Goal: Task Accomplishment & Management: Manage account settings

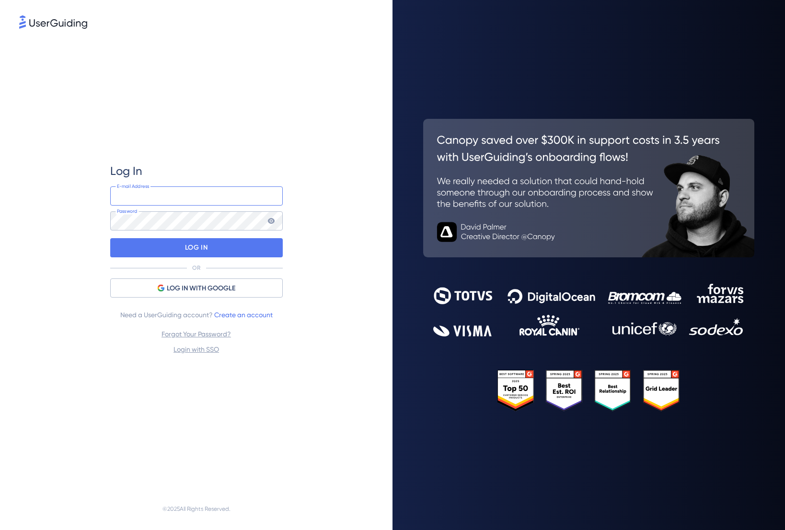
click at [151, 200] on input "email" at bounding box center [196, 195] width 173 height 19
type input "[PERSON_NAME][EMAIL_ADDRESS][PERSON_NAME][DOMAIN_NAME]"
click at [44, 244] on div "Log In [PERSON_NAME][EMAIL_ADDRESS][PERSON_NAME][DOMAIN_NAME] E-mail Address Pa…" at bounding box center [196, 259] width 354 height 457
click at [57, 217] on div "Log In [PERSON_NAME][EMAIL_ADDRESS][PERSON_NAME][DOMAIN_NAME] E-mail Address Pa…" at bounding box center [196, 259] width 354 height 457
click at [213, 200] on input "[PERSON_NAME][EMAIL_ADDRESS][PERSON_NAME][DOMAIN_NAME]" at bounding box center [196, 195] width 173 height 19
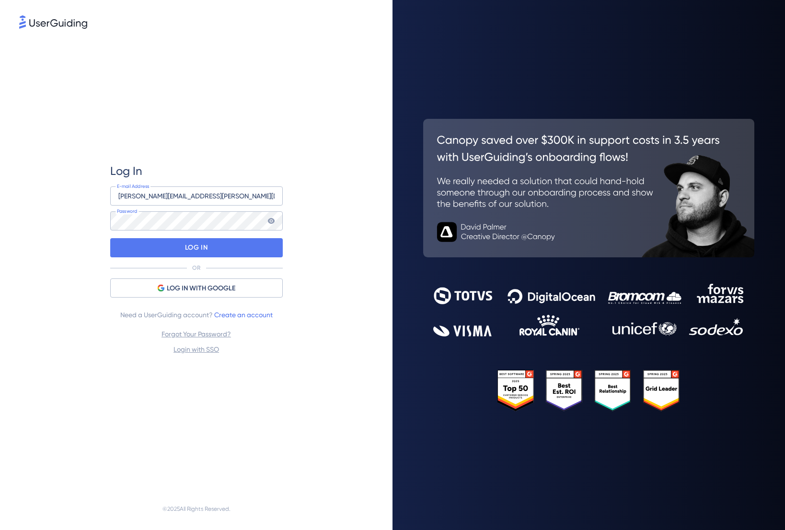
click at [211, 163] on div "Log In" at bounding box center [196, 170] width 173 height 15
click at [209, 246] on div "LOG IN" at bounding box center [196, 247] width 173 height 19
click at [110, 215] on div at bounding box center [110, 215] width 0 height 0
drag, startPoint x: 212, startPoint y: 198, endPoint x: 106, endPoint y: 199, distance: 106.4
click at [106, 199] on div "Log In [PERSON_NAME][EMAIL_ADDRESS][PERSON_NAME][DOMAIN_NAME] E-mail Address Pa…" at bounding box center [196, 259] width 354 height 457
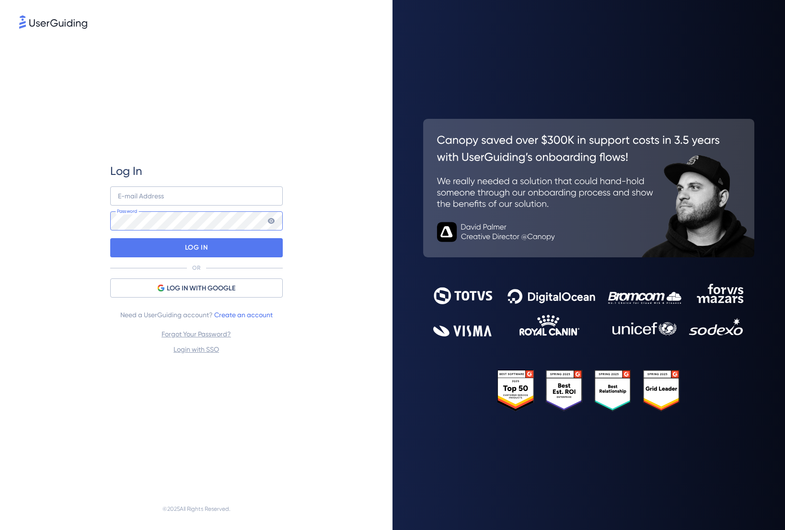
click at [84, 218] on div "Log In E-mail Address Password LOG IN OR LOG IN WITH GOOGLE Need a UserGuiding …" at bounding box center [196, 259] width 354 height 457
click at [129, 196] on input "email" at bounding box center [196, 195] width 173 height 19
type input "[EMAIL_ADDRESS][DOMAIN_NAME]"
click at [64, 239] on div "Log In [EMAIL_ADDRESS][DOMAIN_NAME] E-mail Address Password LOG IN OR LOG IN WI…" at bounding box center [196, 259] width 354 height 457
click at [110, 215] on div at bounding box center [110, 215] width 0 height 0
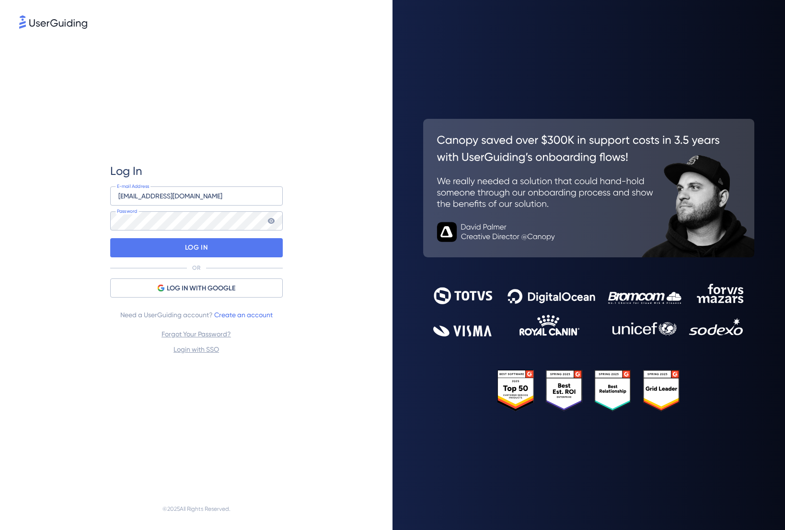
click at [256, 142] on div "Log In [EMAIL_ADDRESS][DOMAIN_NAME] E-mail Address Password LOG IN OR LOG IN WI…" at bounding box center [196, 259] width 173 height 457
click at [201, 349] on link "Login with SSO" at bounding box center [197, 350] width 46 height 8
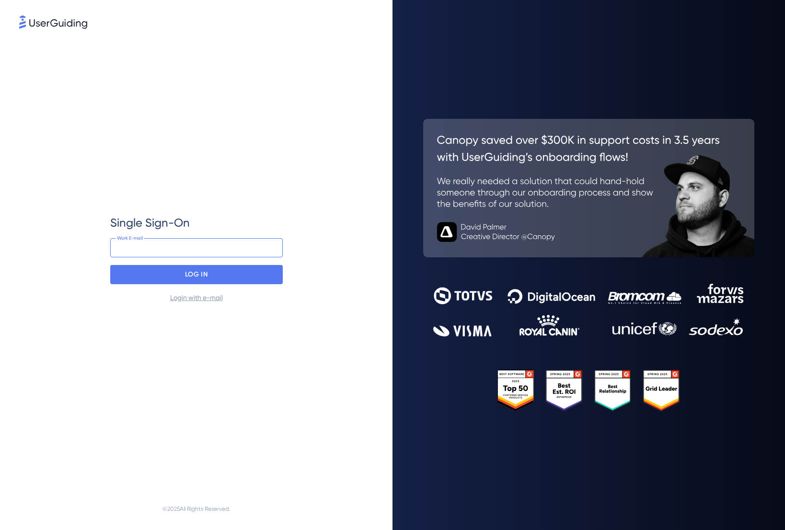
click at [156, 249] on input "email" at bounding box center [196, 247] width 173 height 19
type input "[EMAIL_ADDRESS][DOMAIN_NAME]"
click at [201, 278] on p "LOG IN" at bounding box center [196, 274] width 23 height 15
click at [205, 248] on input "[EMAIL_ADDRESS][DOMAIN_NAME]" at bounding box center [196, 247] width 173 height 19
drag, startPoint x: 160, startPoint y: 248, endPoint x: 75, endPoint y: 247, distance: 84.9
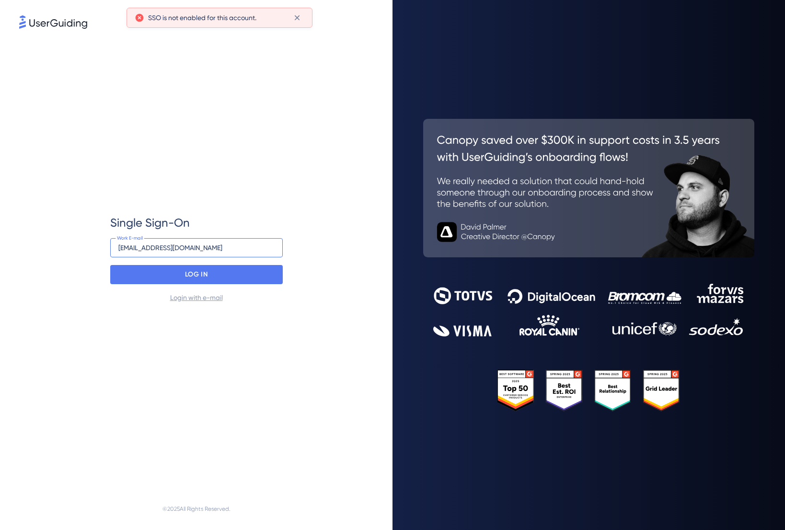
click at [75, 247] on div "Single Sign-On [EMAIL_ADDRESS][DOMAIN_NAME] Work E-mail LOG IN Login with e-mail" at bounding box center [196, 259] width 354 height 457
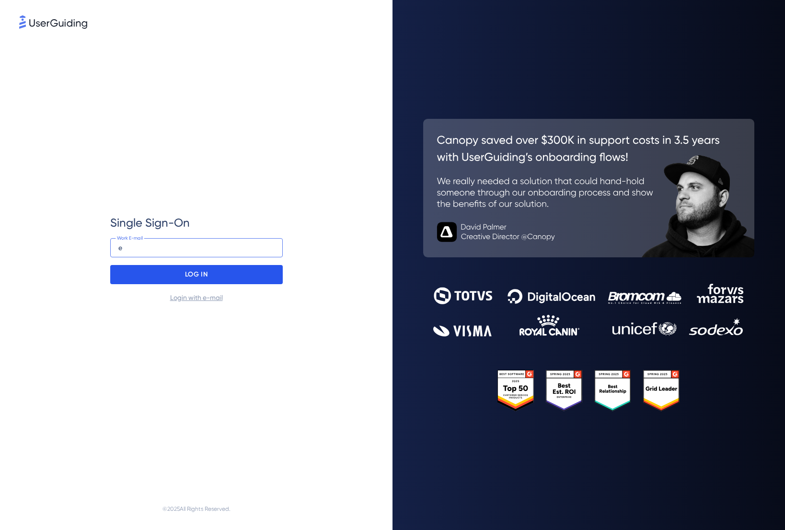
type input "[PERSON_NAME][EMAIL_ADDRESS][PERSON_NAME][DOMAIN_NAME]"
drag, startPoint x: 56, startPoint y: 275, endPoint x: 72, endPoint y: 275, distance: 16.8
click at [56, 275] on div "Single Sign-On [PERSON_NAME][EMAIL_ADDRESS][PERSON_NAME][DOMAIN_NAME] Work E-ma…" at bounding box center [196, 259] width 354 height 457
click at [185, 275] on p "LOG IN" at bounding box center [196, 274] width 23 height 15
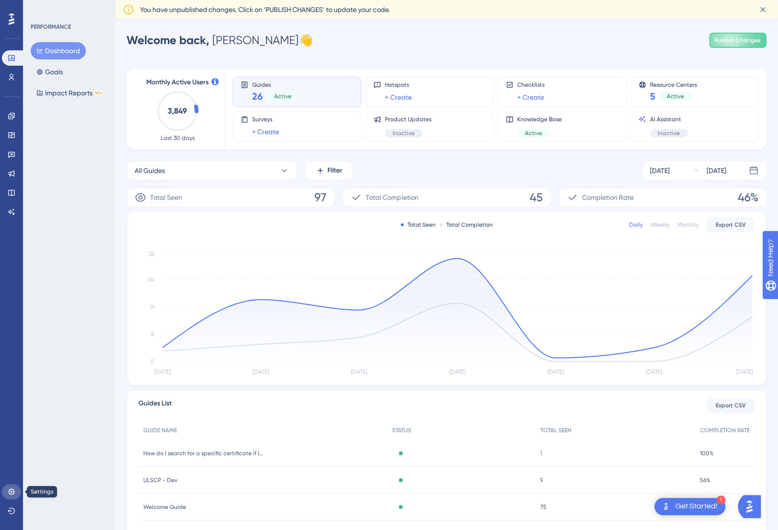
click at [14, 492] on icon at bounding box center [12, 492] width 8 height 8
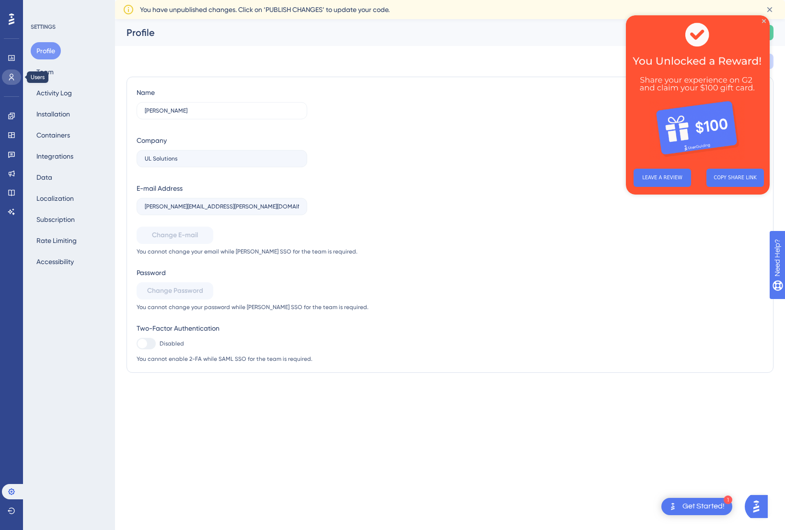
click at [11, 79] on icon at bounding box center [12, 77] width 8 height 8
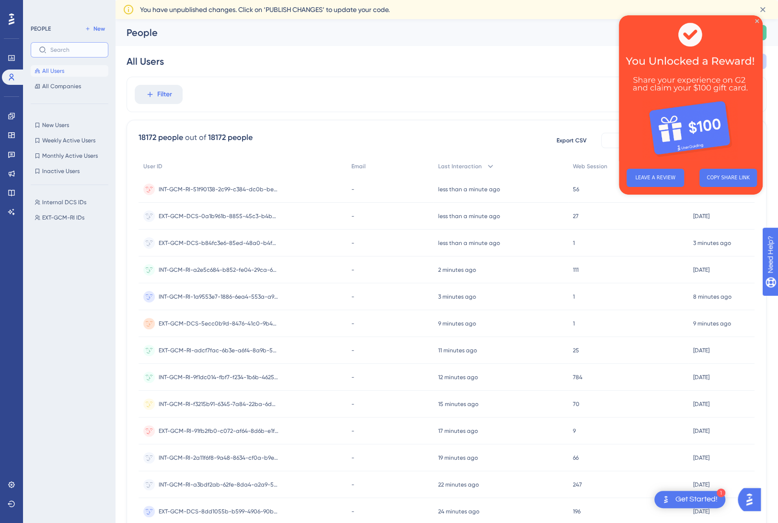
click at [67, 50] on input "text" at bounding box center [75, 50] width 50 height 7
click at [755, 20] on icon "Close Preview" at bounding box center [757, 21] width 4 height 4
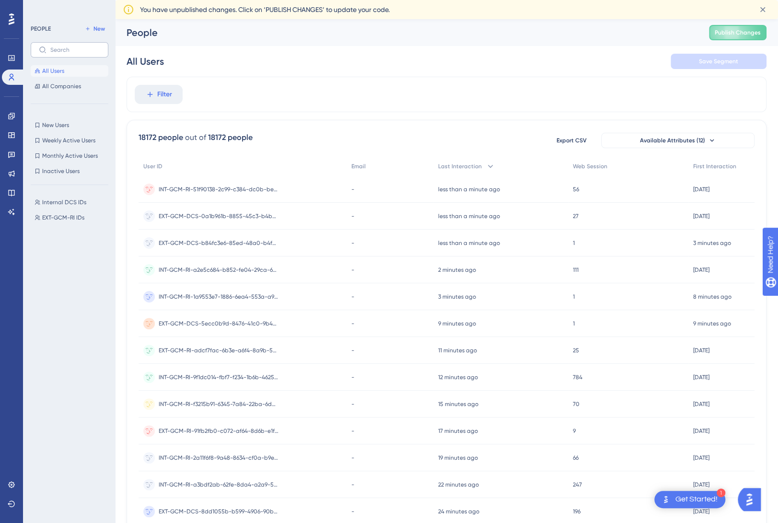
click at [56, 44] on label at bounding box center [70, 49] width 78 height 15
click at [56, 47] on input "text" at bounding box center [75, 50] width 50 height 7
click at [60, 49] on input "text" at bounding box center [75, 50] width 50 height 7
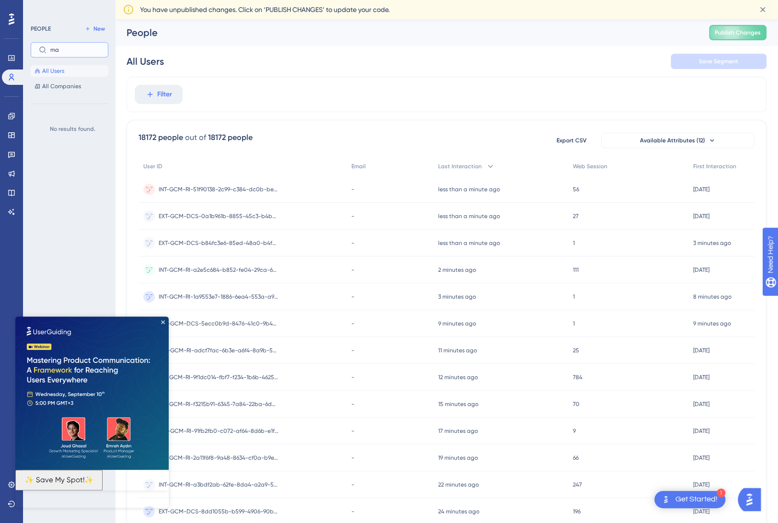
type input "m"
click at [66, 242] on div "Internal DCS IDs Internal DCS IDs EXT-GCM-RI IDs EXT-GCM-RI IDs" at bounding box center [72, 349] width 83 height 313
click at [164, 321] on icon "Close Preview" at bounding box center [163, 322] width 4 height 4
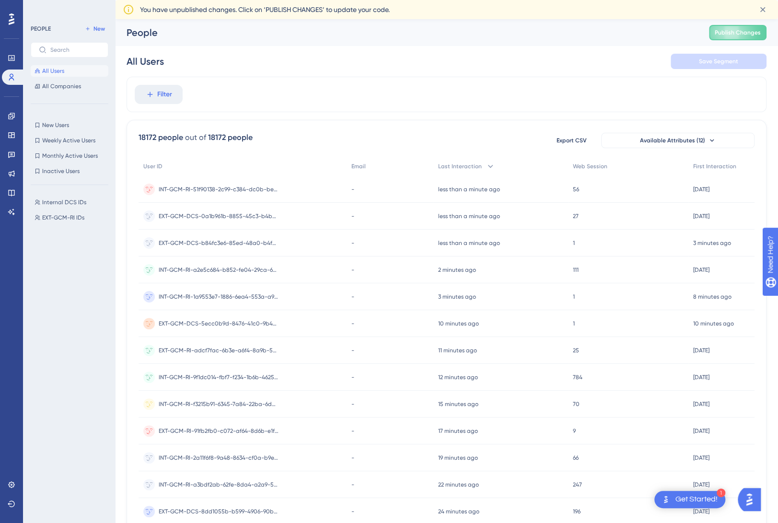
click at [12, 15] on icon at bounding box center [12, 19] width 6 height 12
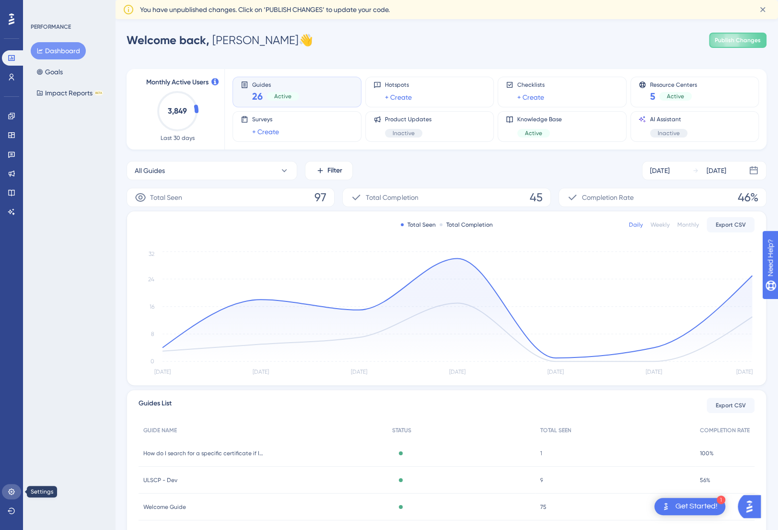
click at [8, 489] on icon at bounding box center [12, 492] width 8 height 8
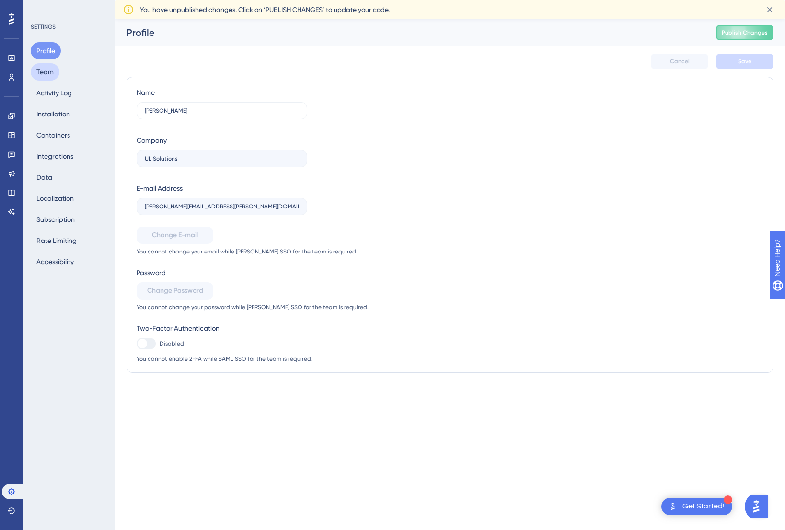
click at [47, 70] on button "Team" at bounding box center [45, 71] width 29 height 17
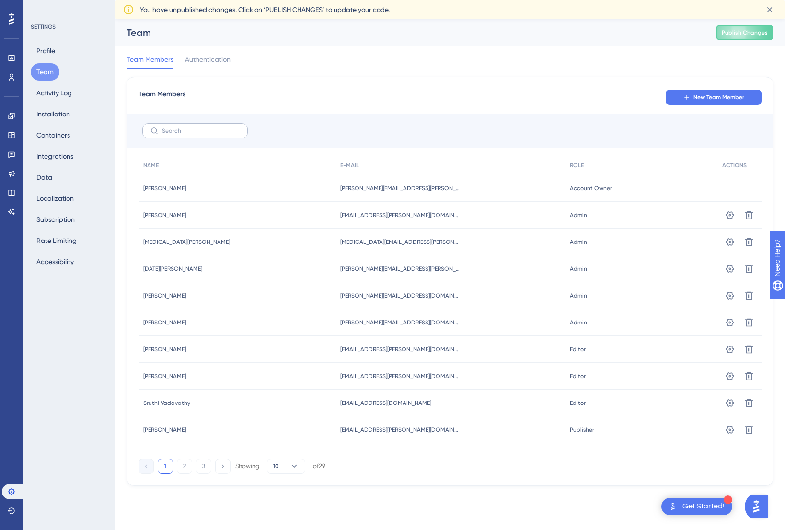
click at [202, 137] on label at bounding box center [194, 130] width 105 height 15
click at [202, 134] on input "text" at bounding box center [201, 131] width 78 height 7
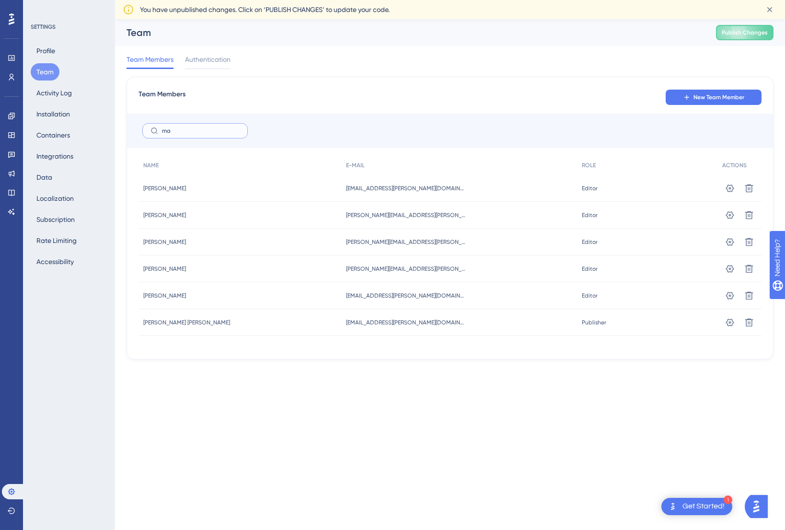
type input "m"
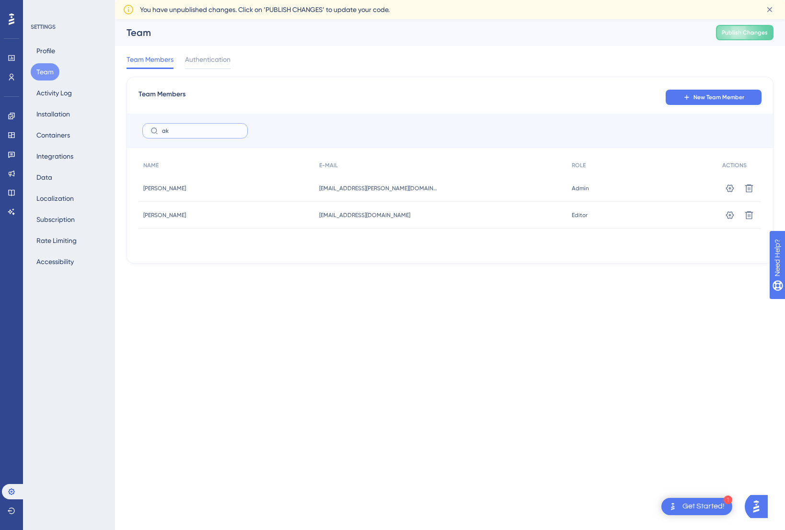
type input "a"
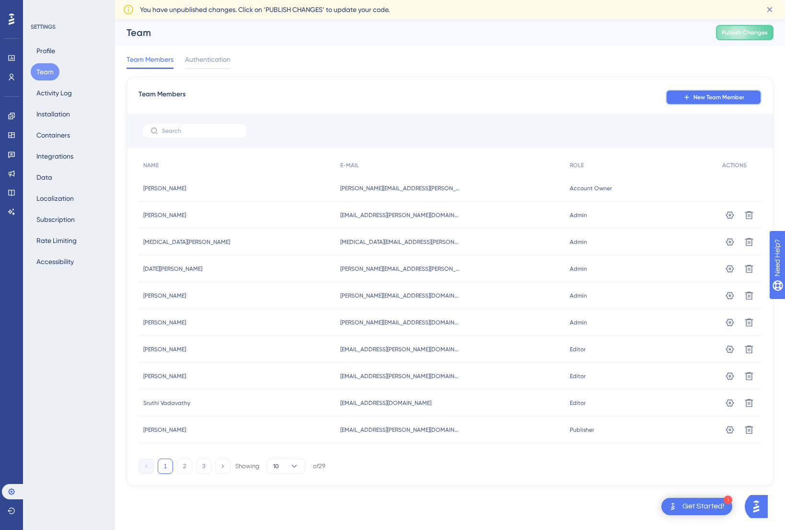
click at [711, 101] on button "New Team Member" at bounding box center [714, 97] width 96 height 15
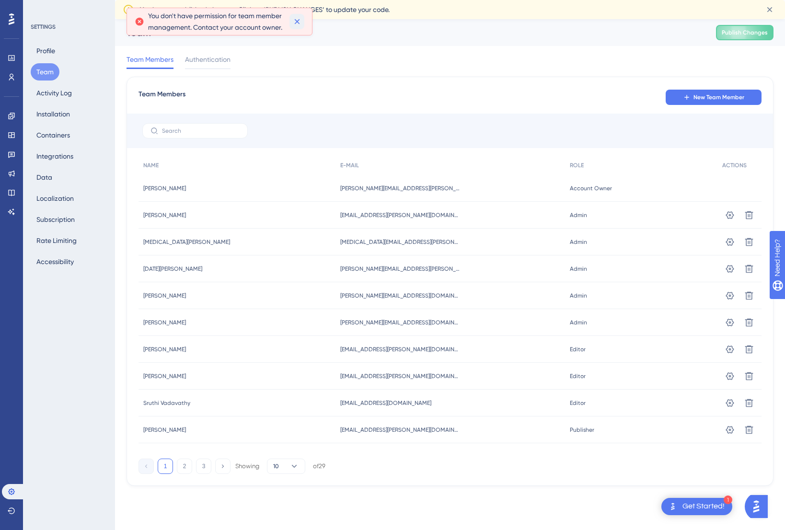
click at [298, 23] on icon at bounding box center [297, 22] width 10 height 10
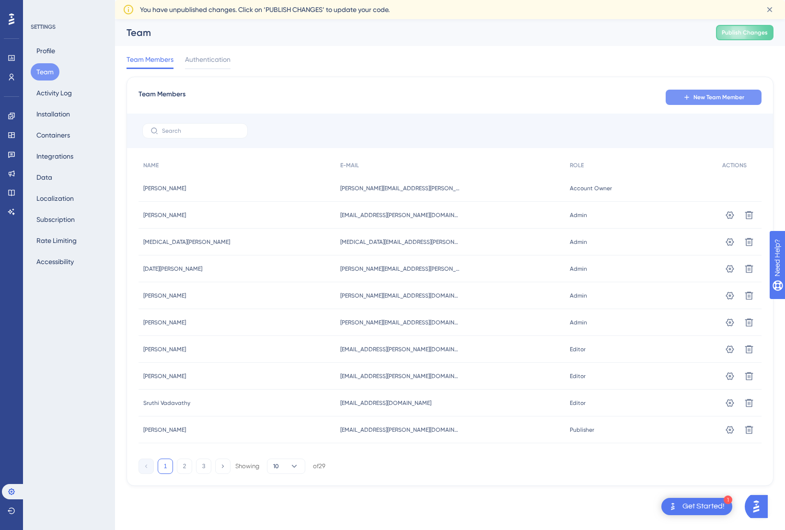
click at [722, 98] on span "New Team Member" at bounding box center [719, 97] width 51 height 8
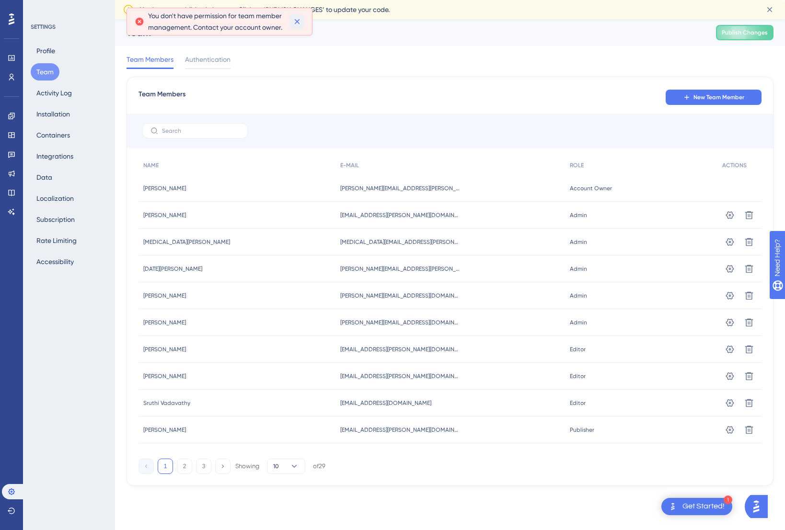
click at [296, 23] on icon at bounding box center [297, 22] width 10 height 10
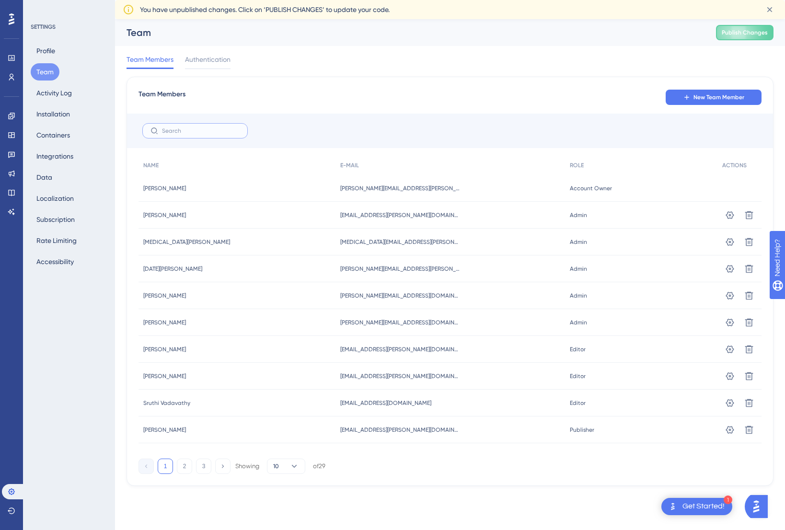
click at [190, 131] on input "text" at bounding box center [201, 131] width 78 height 7
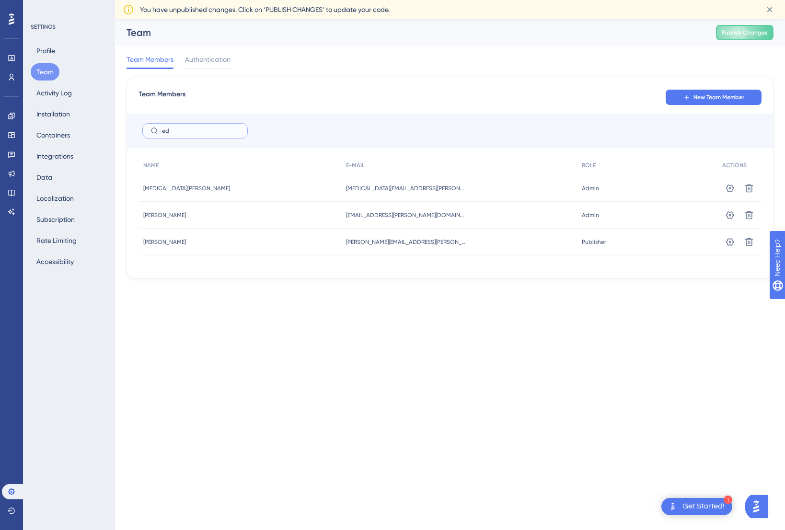
type input "e"
type input "f"
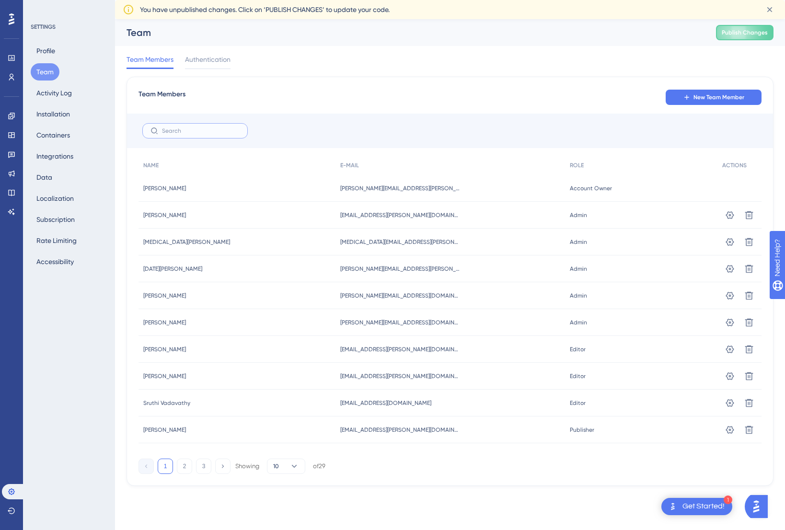
click at [181, 133] on input "text" at bounding box center [201, 131] width 78 height 7
type input "sh"
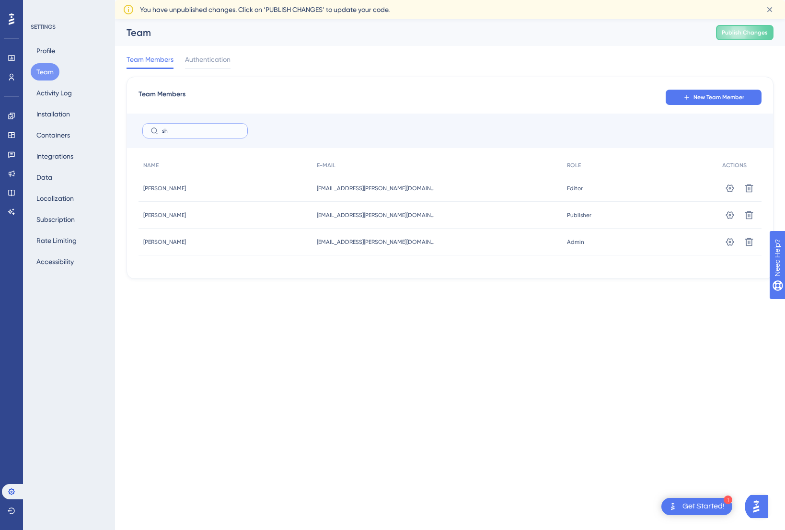
drag, startPoint x: 191, startPoint y: 131, endPoint x: 154, endPoint y: 134, distance: 36.6
click at [154, 134] on label "sh" at bounding box center [194, 130] width 105 height 15
type input "m"
type input "e"
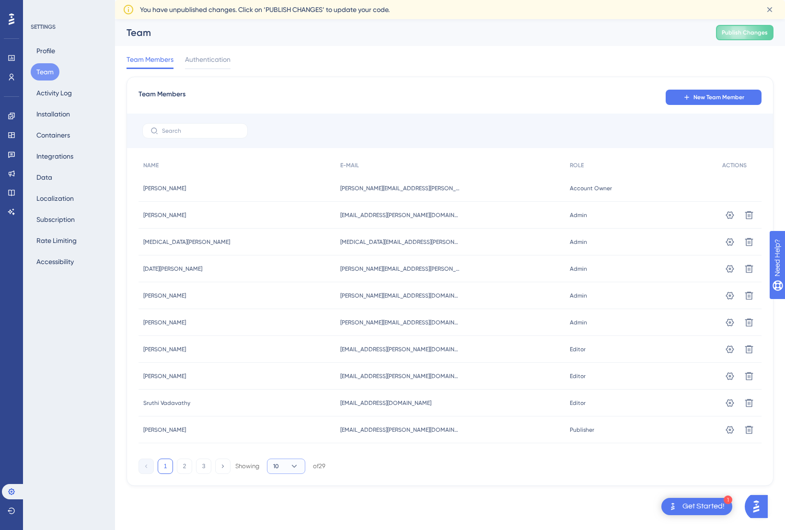
click at [284, 466] on button "10" at bounding box center [286, 466] width 38 height 15
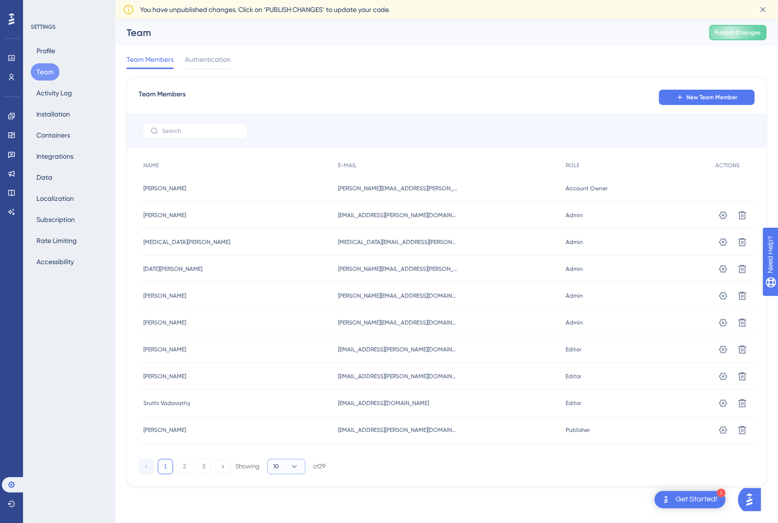
scroll to position [24, 0]
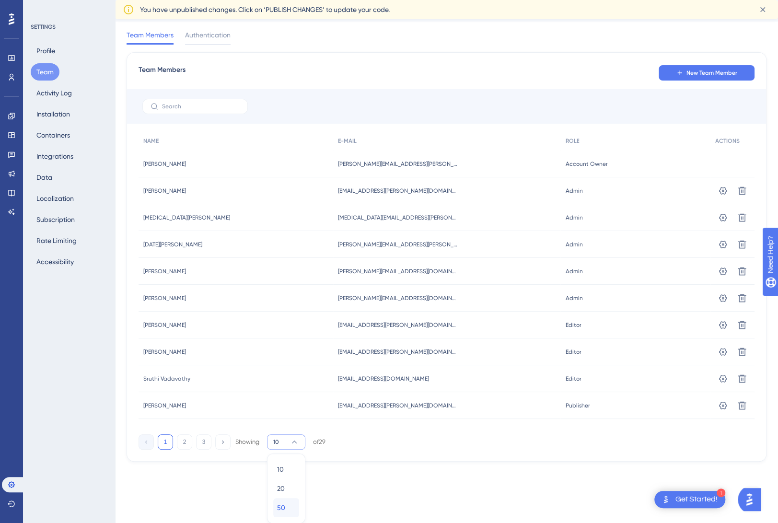
click at [289, 502] on div "50 50" at bounding box center [286, 507] width 18 height 19
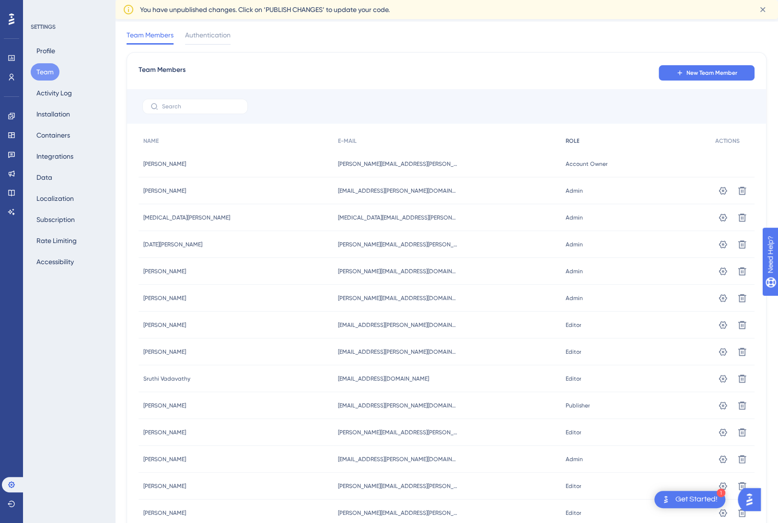
click at [566, 140] on span "ROLE" at bounding box center [572, 141] width 14 height 8
click at [194, 108] on input "text" at bounding box center [201, 106] width 78 height 7
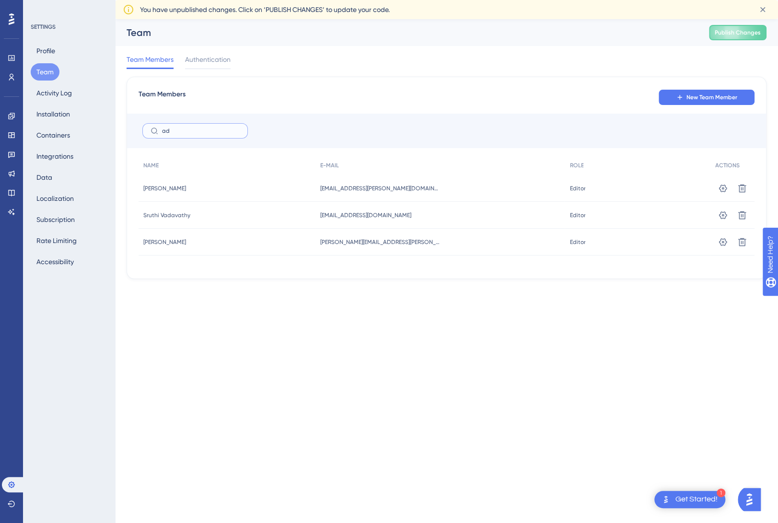
scroll to position [0, 0]
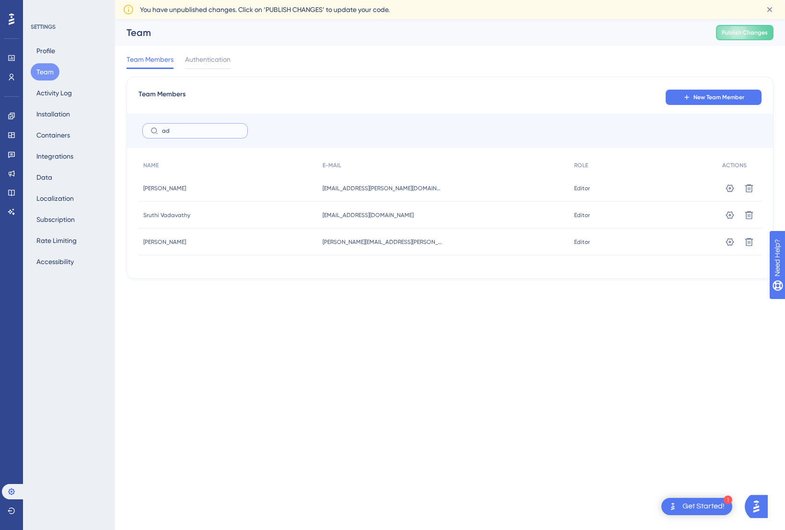
type input "a"
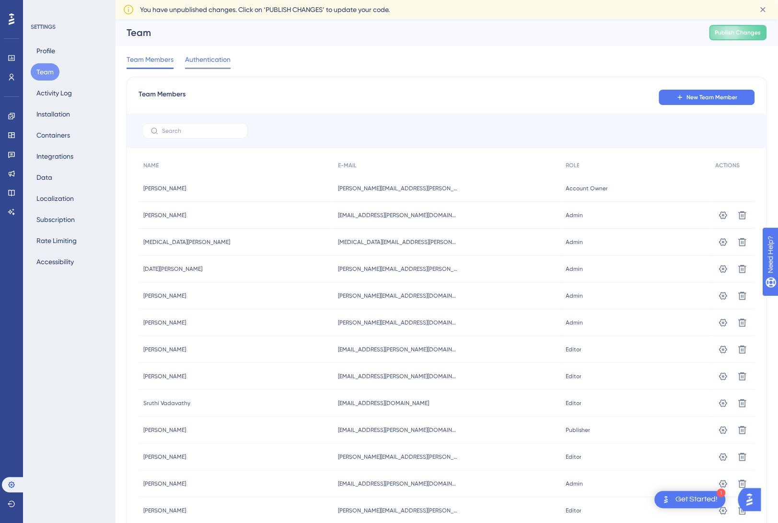
click at [208, 58] on span "Authentication" at bounding box center [208, 60] width 46 height 12
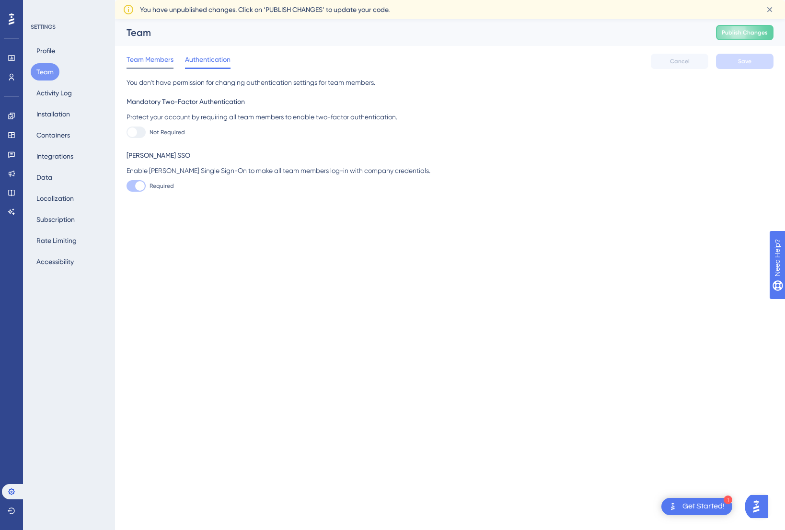
click at [150, 59] on span "Team Members" at bounding box center [150, 60] width 47 height 12
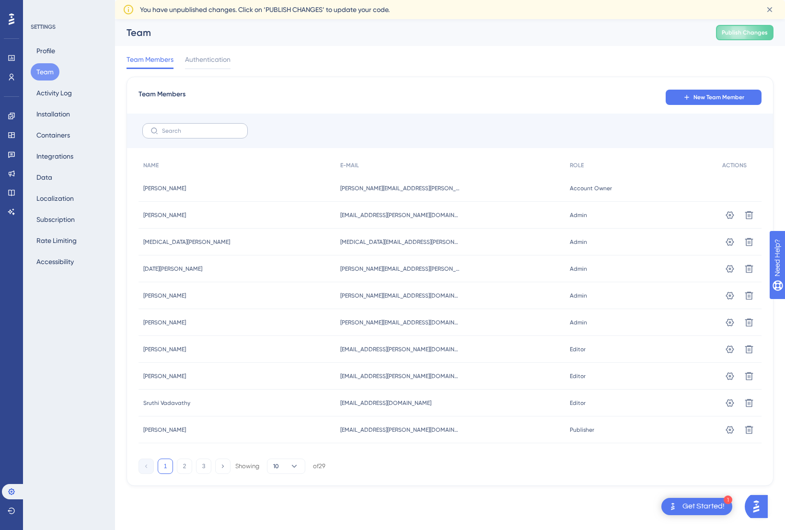
click at [175, 138] on label at bounding box center [194, 130] width 105 height 15
click at [175, 134] on input "text" at bounding box center [201, 131] width 78 height 7
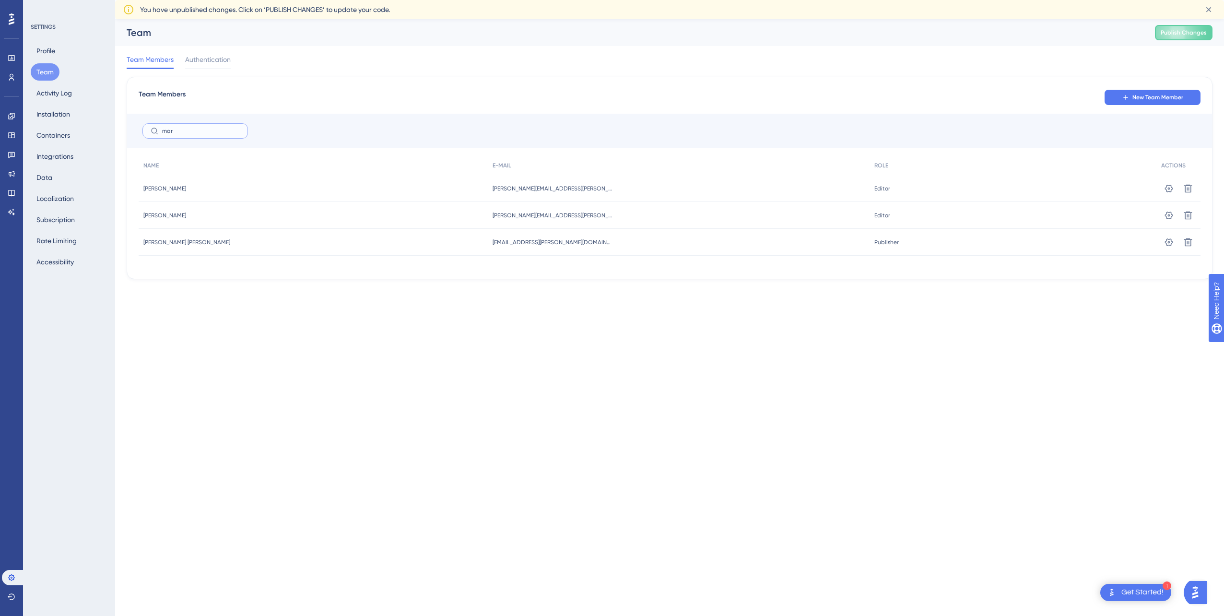
click at [191, 131] on input "mar" at bounding box center [201, 131] width 78 height 7
type input "m"
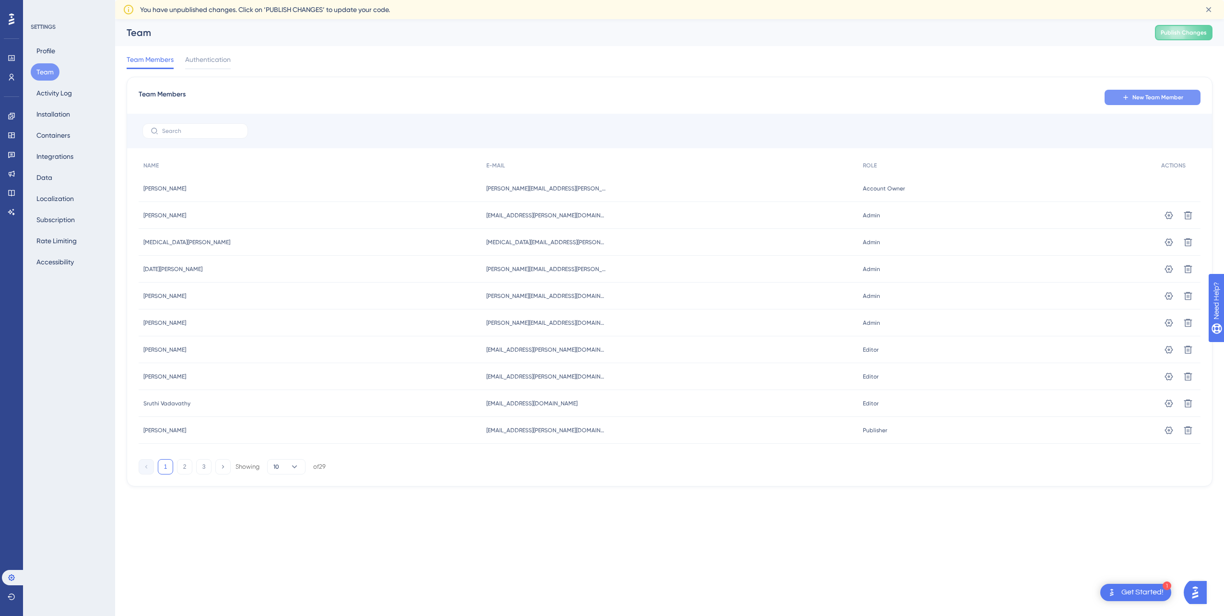
click at [785, 95] on span "New Team Member" at bounding box center [1157, 97] width 51 height 8
click at [300, 21] on icon at bounding box center [297, 22] width 10 height 10
click at [785, 93] on span "New Team Member" at bounding box center [1157, 97] width 51 height 8
click at [298, 23] on icon at bounding box center [296, 21] width 5 height 5
